Goal: Information Seeking & Learning: Learn about a topic

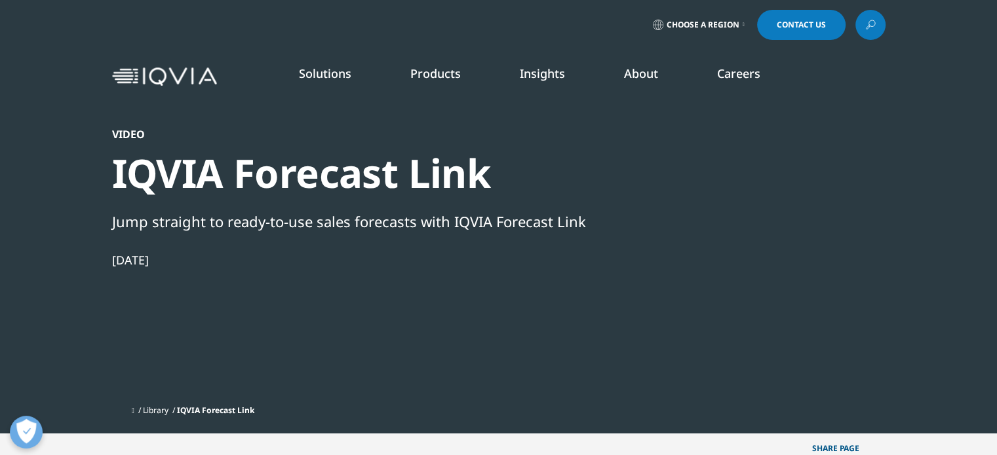
click at [63, 235] on link "DISCOVER INSIGHTS" at bounding box center [123, 240] width 195 height 11
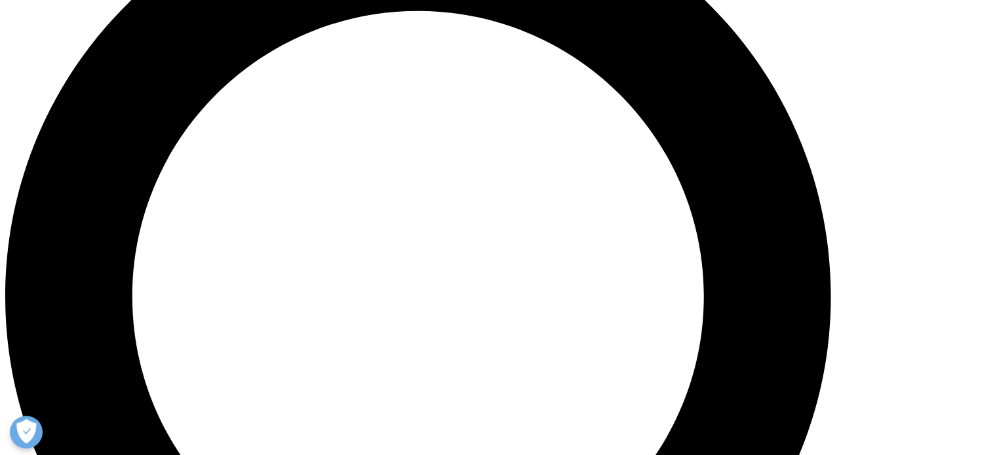
scroll to position [1222, 0]
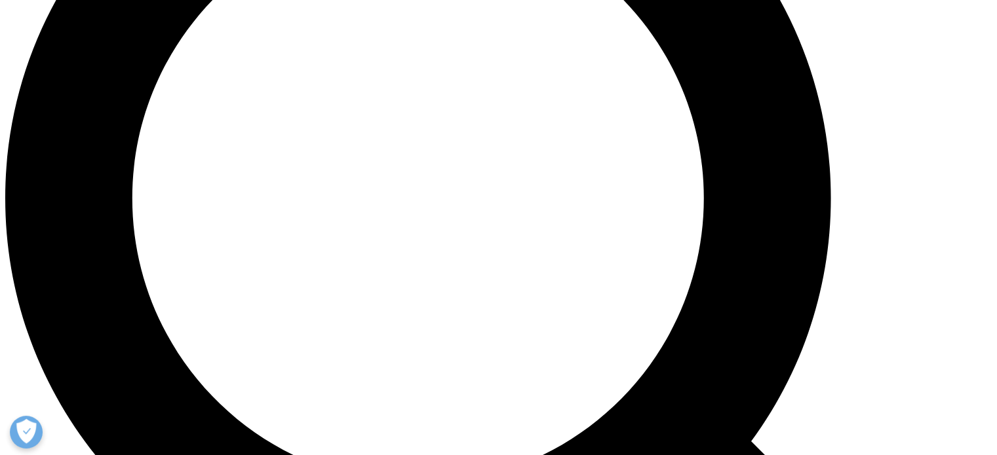
drag, startPoint x: 999, startPoint y: 35, endPoint x: 976, endPoint y: 124, distance: 92.0
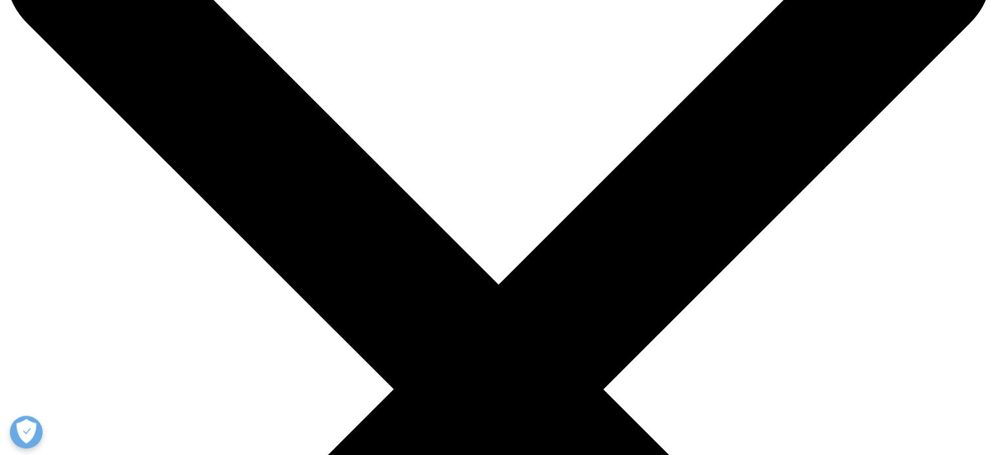
scroll to position [115, 0]
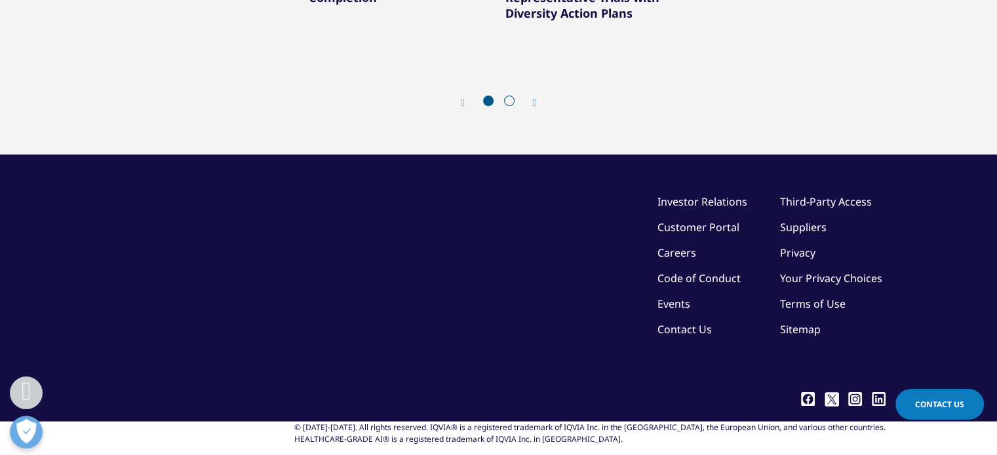
scroll to position [4896, 0]
